Goal: Information Seeking & Learning: Learn about a topic

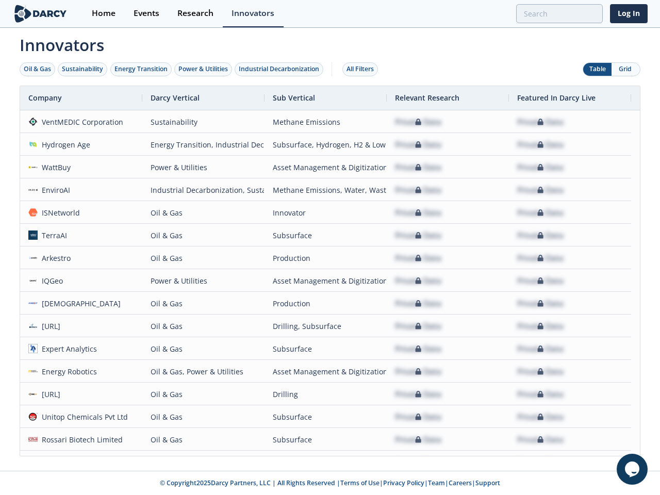
click at [38, 69] on div "Oil & Gas" at bounding box center [37, 68] width 27 height 9
click at [83, 69] on div "Sustainability" at bounding box center [82, 68] width 41 height 9
click at [141, 69] on div "Energy Transition" at bounding box center [140, 68] width 53 height 9
click at [204, 69] on div "Power & Utilities" at bounding box center [202, 68] width 49 height 9
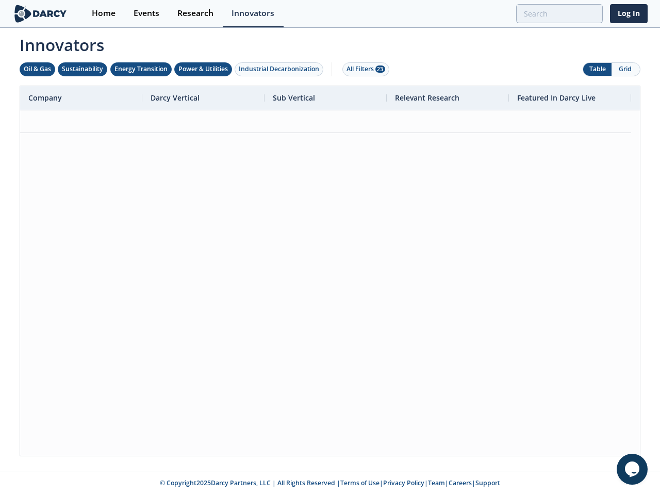
click at [281, 69] on div "Industrial Decarbonization" at bounding box center [279, 68] width 80 height 9
click at [363, 69] on div "All Filters 28" at bounding box center [365, 68] width 39 height 9
